Goal: Navigation & Orientation: Go to known website

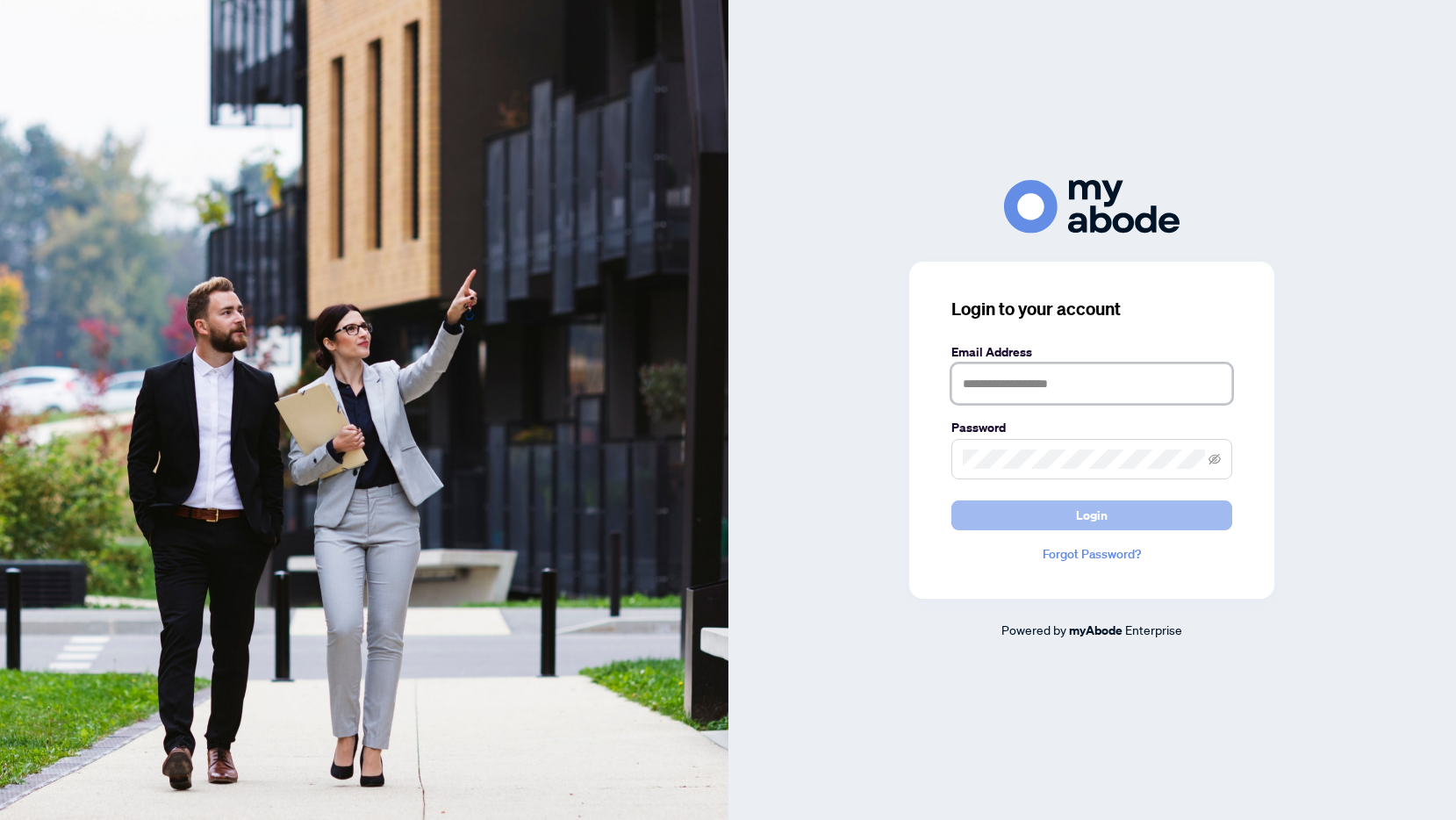
type input "**********"
click at [1102, 511] on span "Login" at bounding box center [1092, 514] width 32 height 28
